Goal: Find specific page/section: Find specific page/section

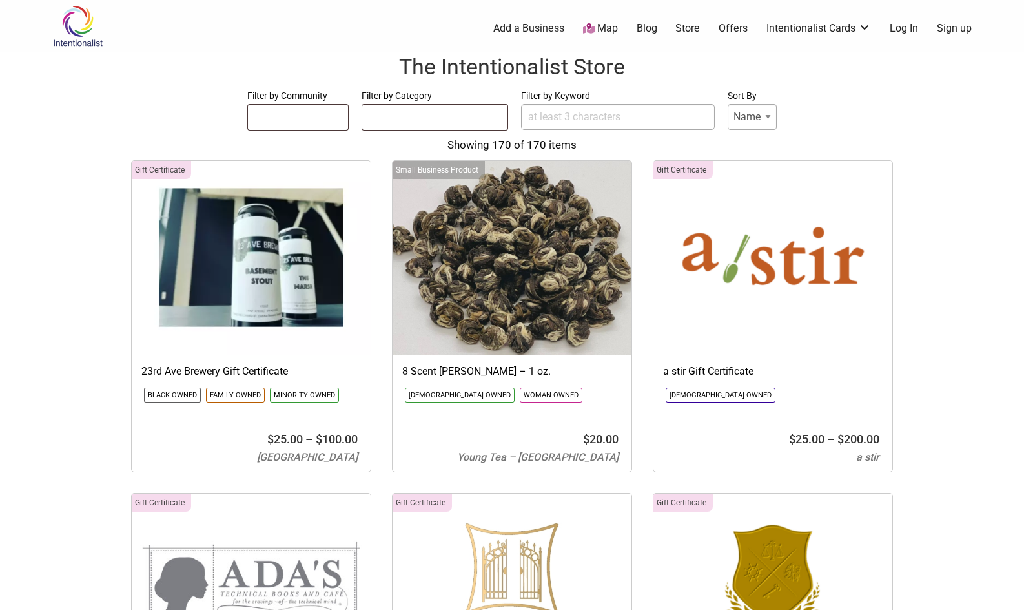
select select
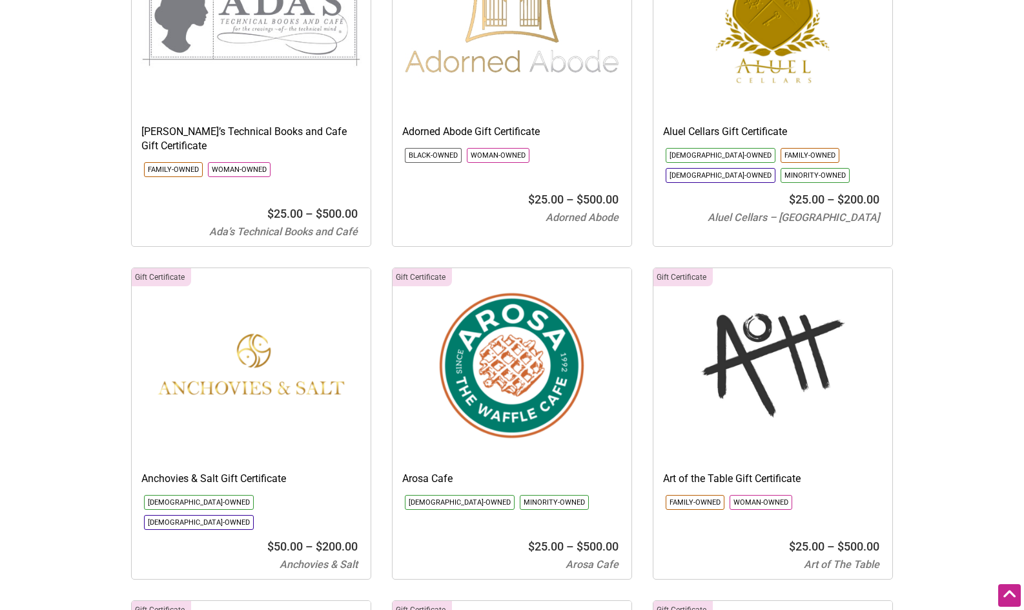
scroll to position [576, 0]
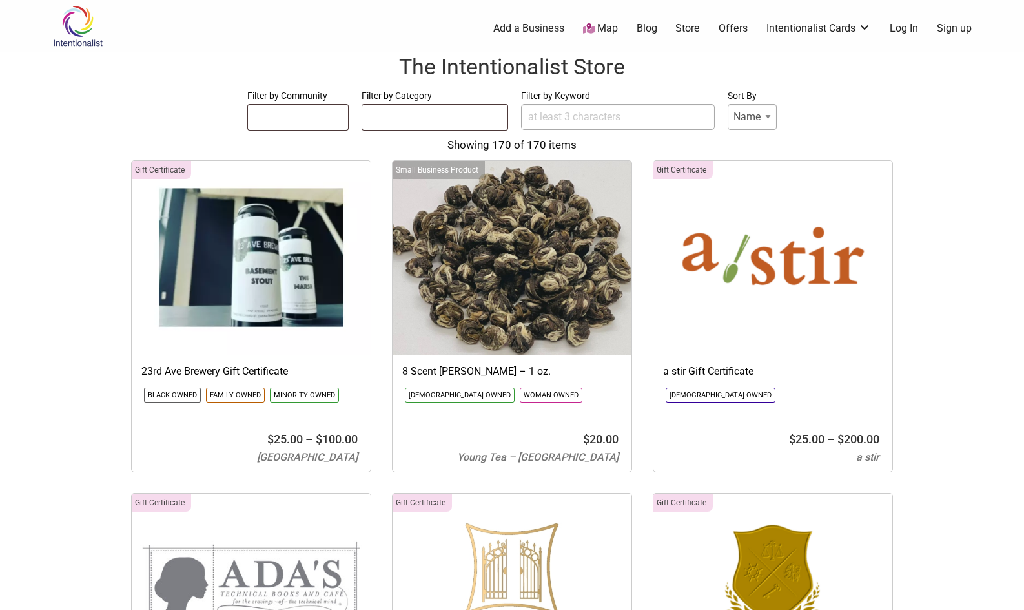
select select
click at [318, 122] on ul at bounding box center [298, 115] width 100 height 21
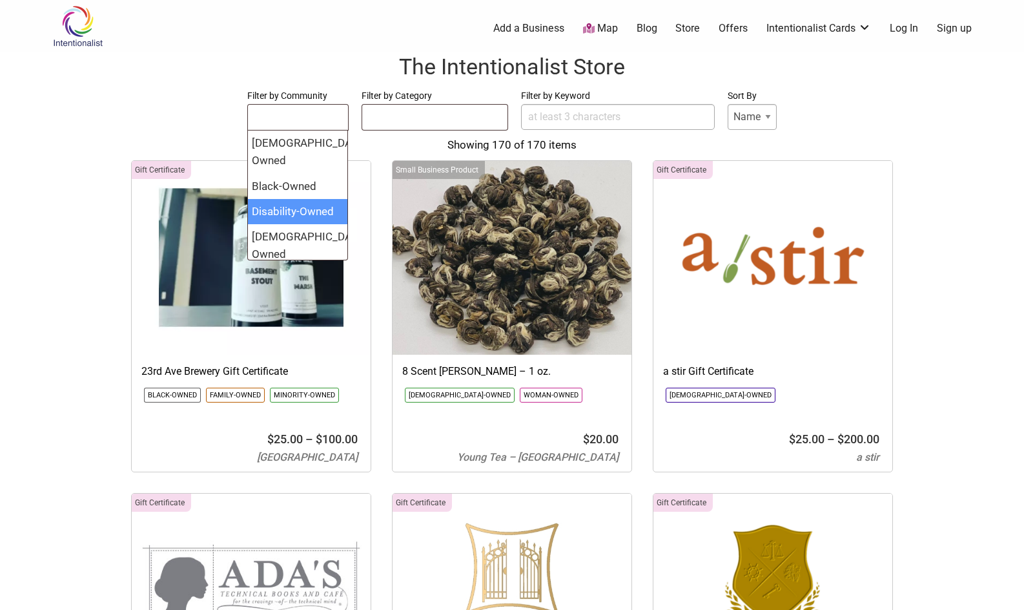
select select "1373"
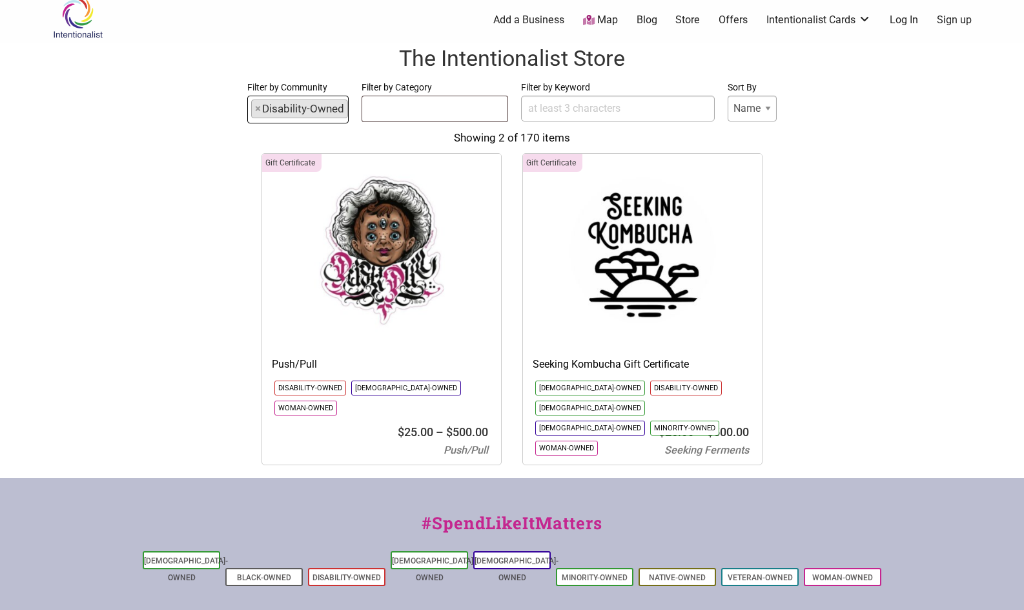
scroll to position [6, 0]
